Goal: Information Seeking & Learning: Learn about a topic

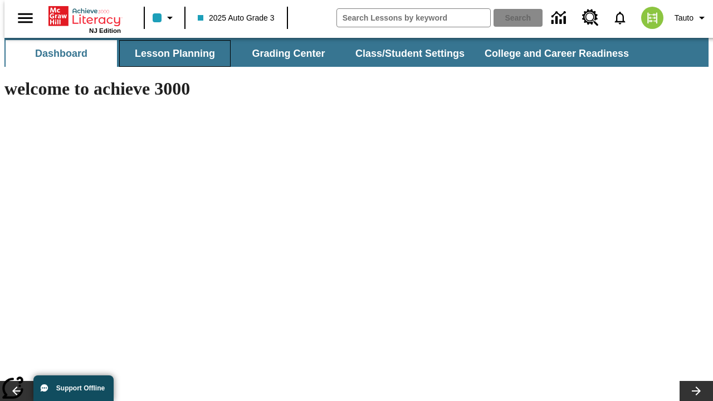
click at [170, 53] on button "Lesson Planning" at bounding box center [174, 53] width 111 height 27
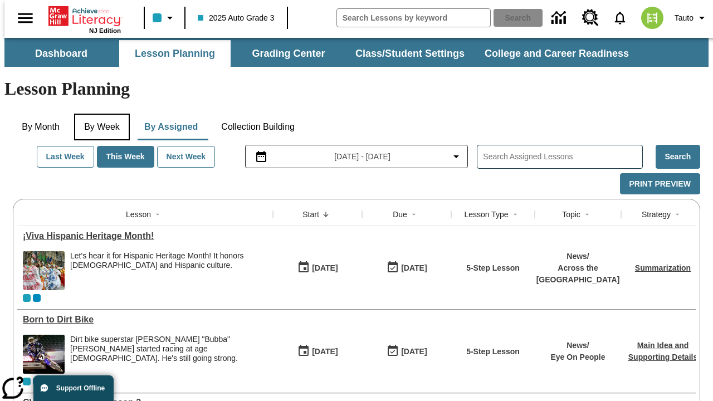
click at [100, 114] on button "By Week" at bounding box center [102, 127] width 56 height 27
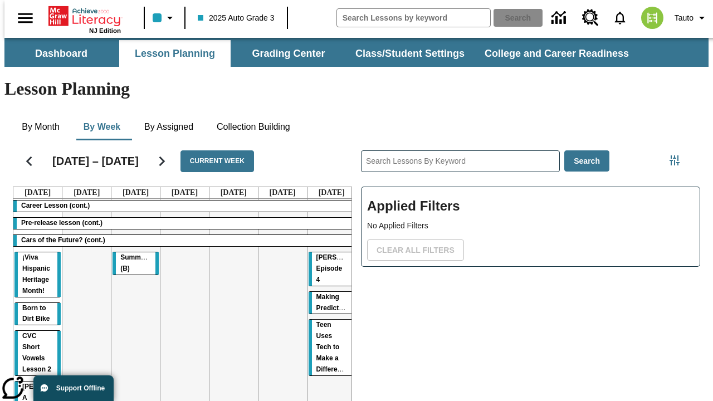
scroll to position [0, 4]
drag, startPoint x: 133, startPoint y: 216, endPoint x: 327, endPoint y: 279, distance: 204.6
